Goal: Task Accomplishment & Management: Manage account settings

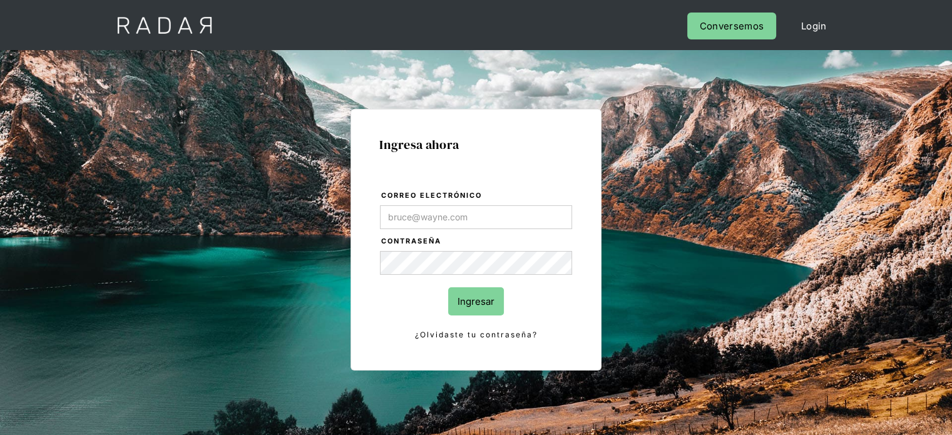
type input "Evans@prontopaga.com"
click at [688, 206] on div "Ingresa ahora Correo electrónico Evans@prontopaga.com Contraseña Ingresar ¿Olvi…" at bounding box center [476, 282] width 588 height 389
click at [468, 298] on input "Ingresar" at bounding box center [476, 301] width 56 height 28
